Goal: Find specific page/section: Find specific page/section

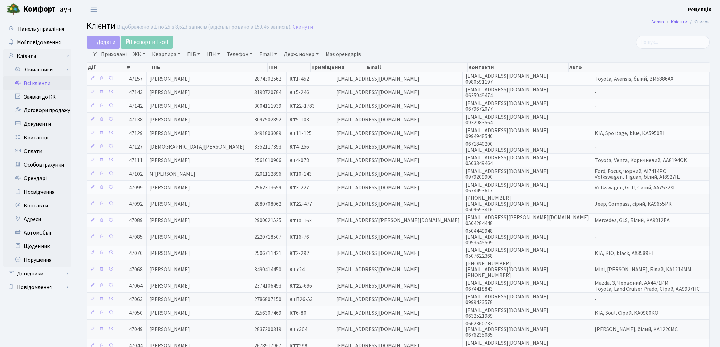
select select "25"
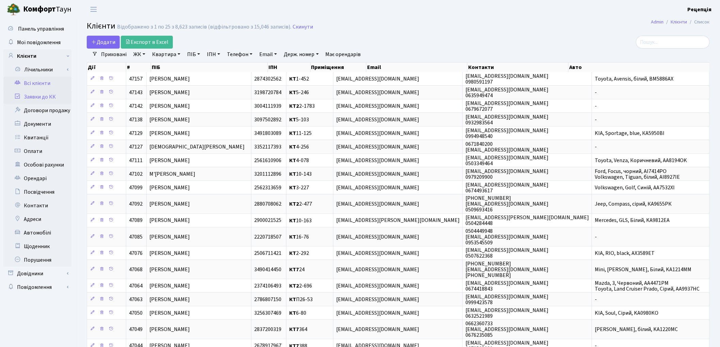
click at [37, 96] on link "Заявки до КК" at bounding box center [37, 97] width 68 height 14
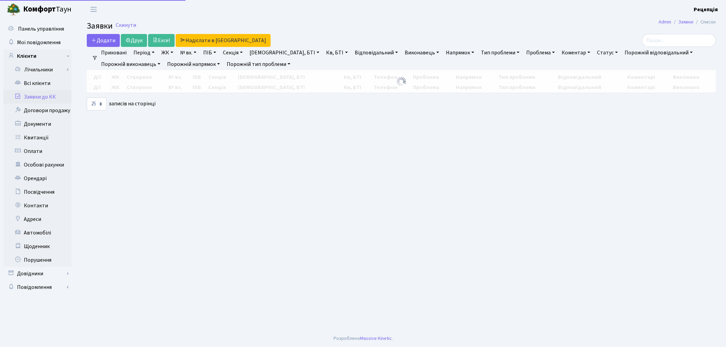
select select "25"
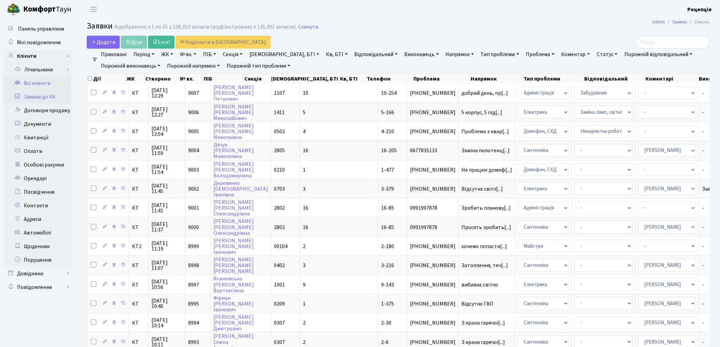
click at [28, 80] on link "Всі клієнти" at bounding box center [37, 84] width 68 height 14
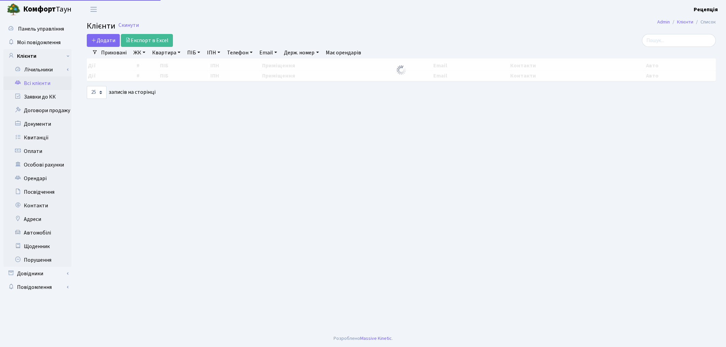
select select "25"
